Goal: Transaction & Acquisition: Subscribe to service/newsletter

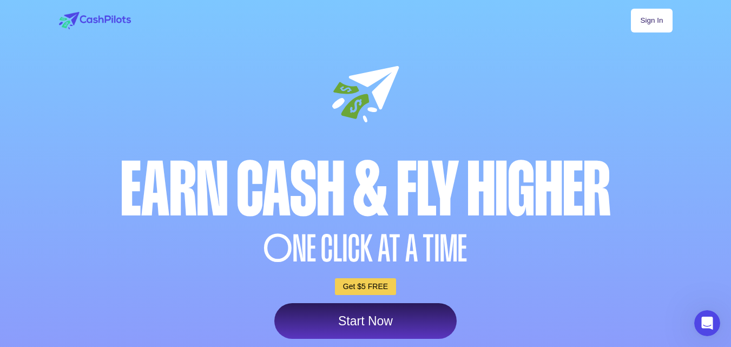
click at [362, 323] on link "Start Now" at bounding box center [365, 321] width 182 height 36
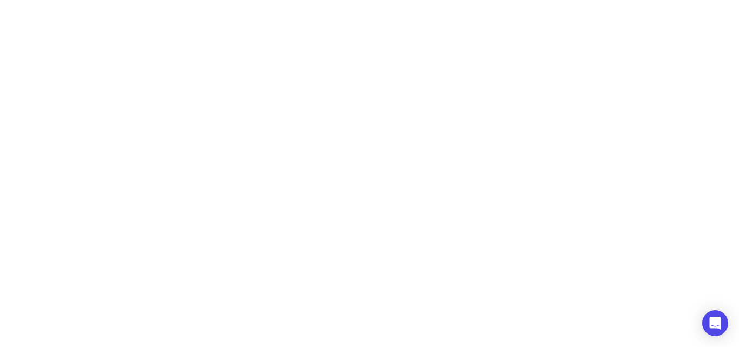
drag, startPoint x: 392, startPoint y: 147, endPoint x: 111, endPoint y: 38, distance: 301.6
click at [111, 38] on div at bounding box center [369, 173] width 739 height 347
click at [714, 325] on icon "Open Intercom Messenger" at bounding box center [715, 323] width 12 height 14
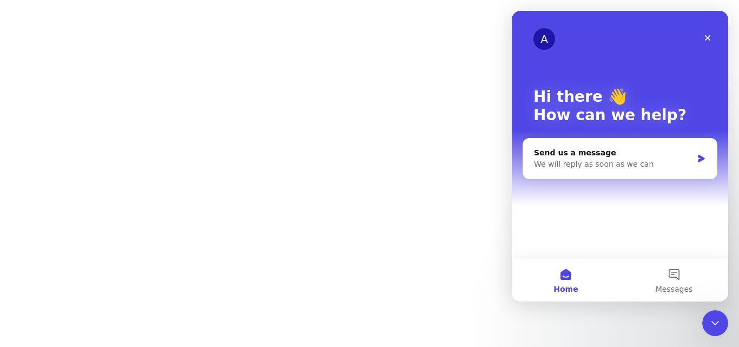
click at [560, 278] on button "Home" at bounding box center [566, 279] width 108 height 43
